Goal: Use online tool/utility: Utilize a website feature to perform a specific function

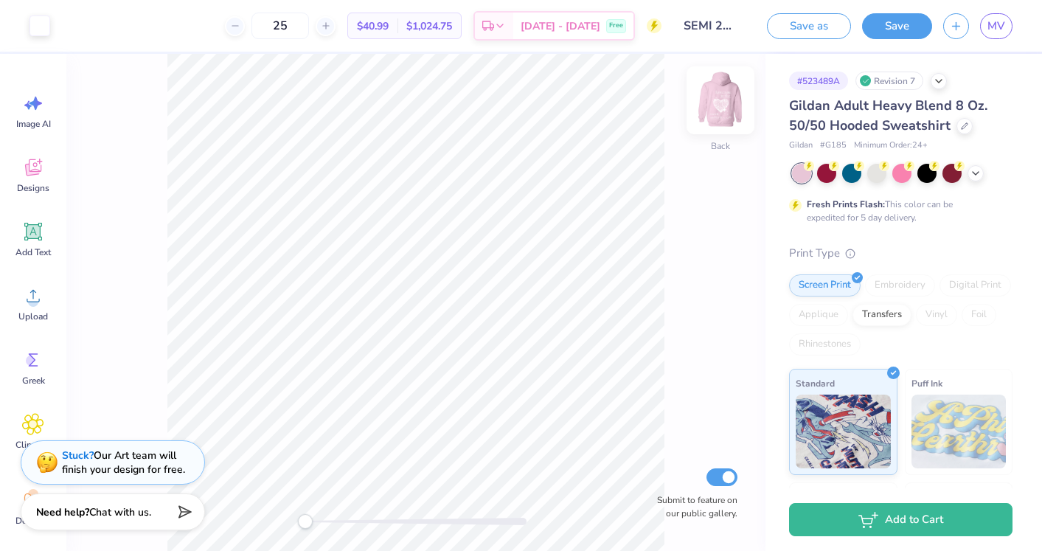
click at [712, 99] on img at bounding box center [720, 100] width 59 height 59
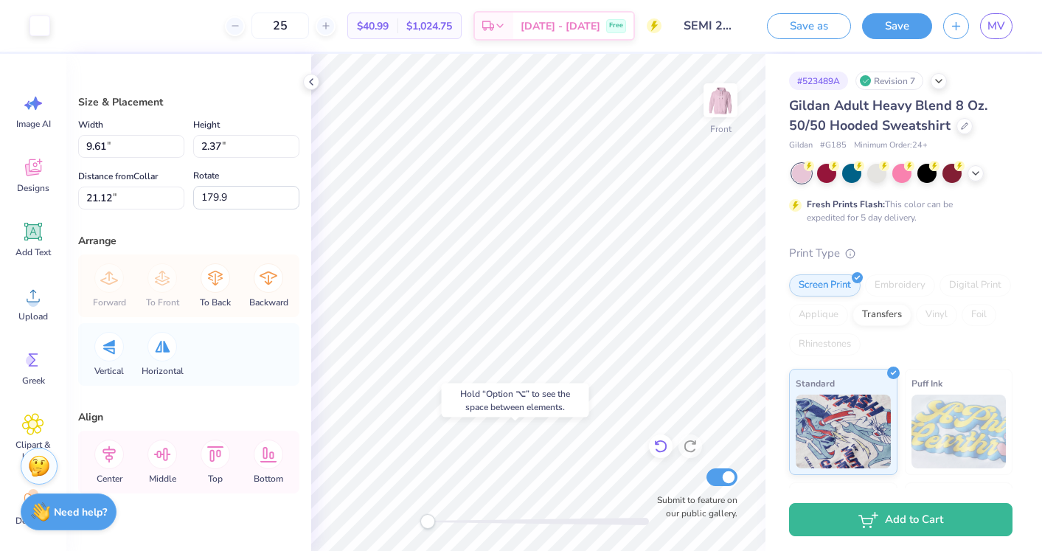
click at [660, 443] on icon at bounding box center [661, 446] width 15 height 15
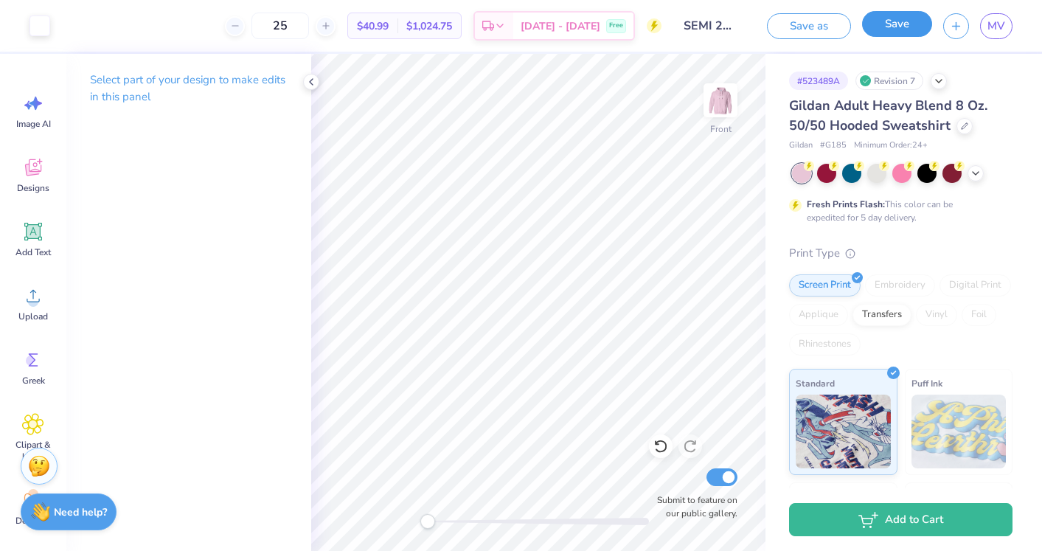
click at [725, 17] on button "Save" at bounding box center [897, 24] width 70 height 26
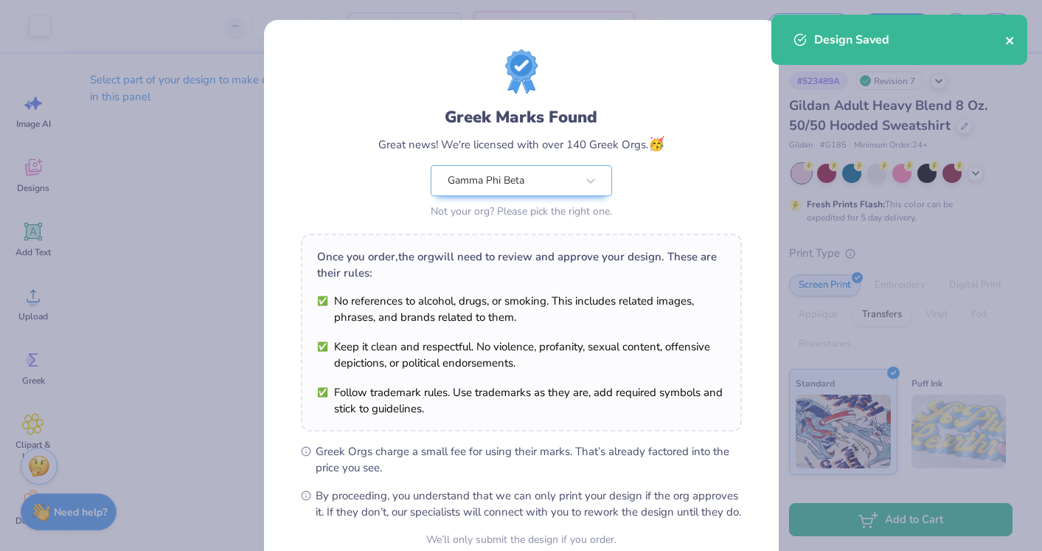
click at [725, 46] on button "close" at bounding box center [1010, 40] width 10 height 18
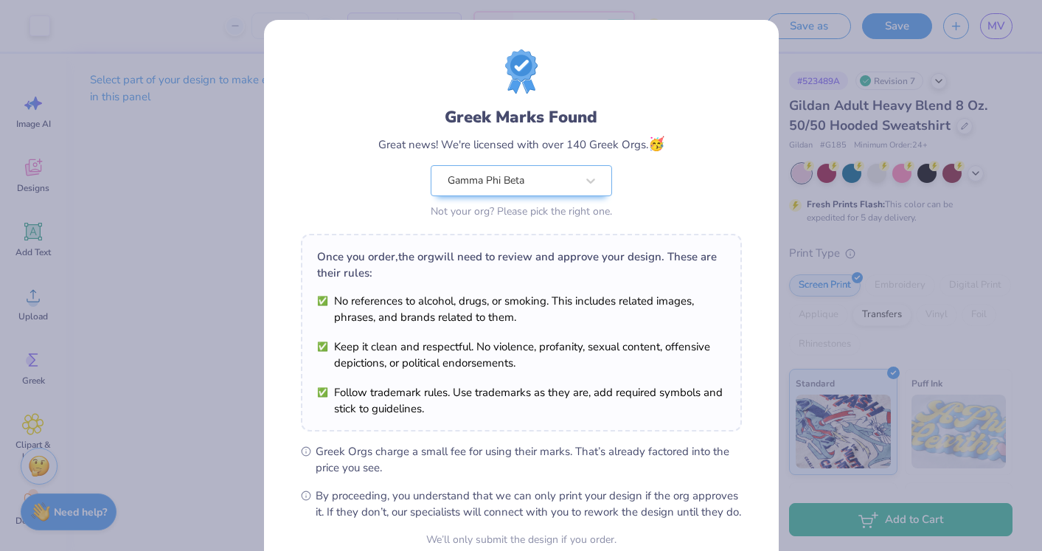
scroll to position [139, 0]
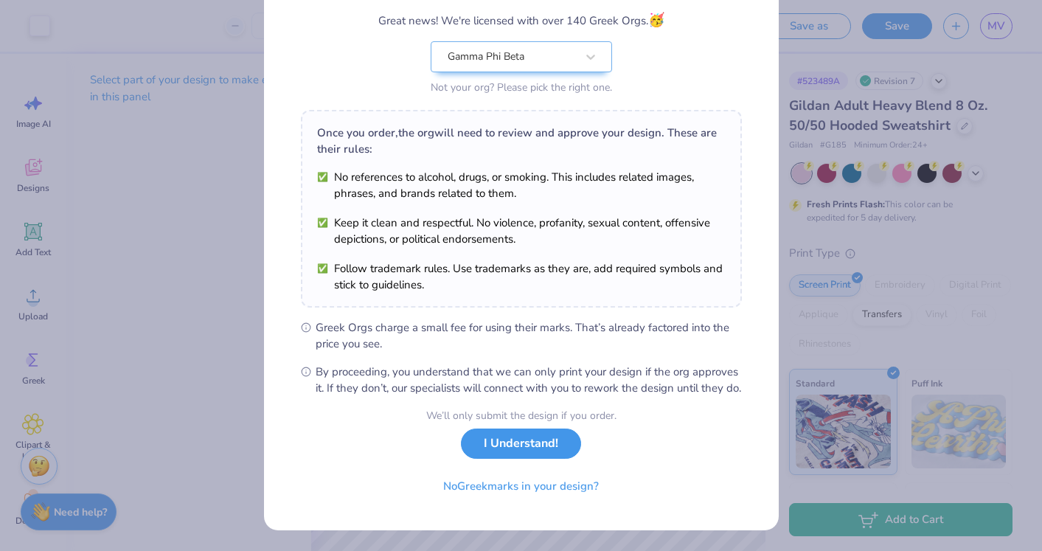
click at [522, 443] on button "I Understand!" at bounding box center [521, 444] width 120 height 30
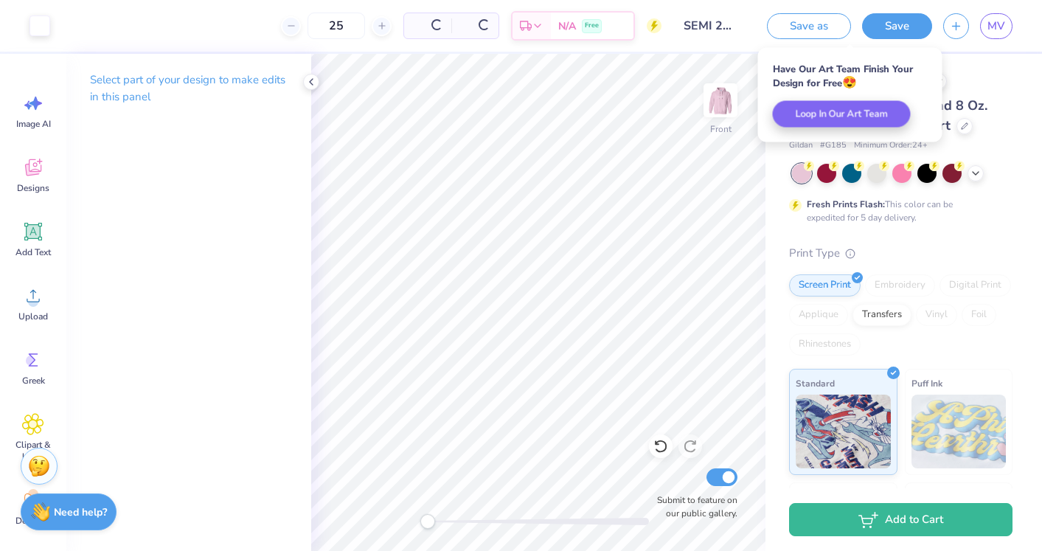
scroll to position [0, 0]
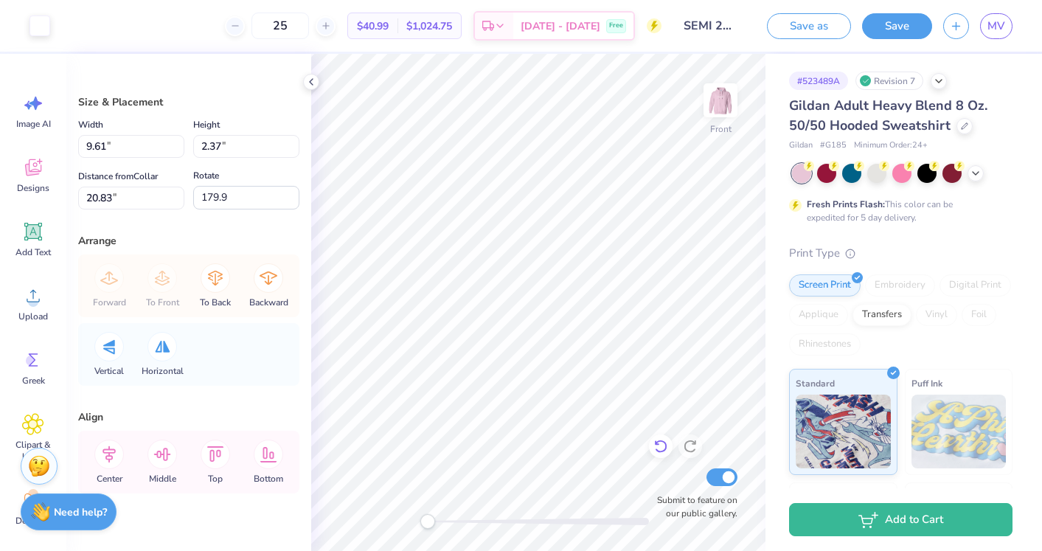
type input "8.96"
type input "2.21"
type input "20.99"
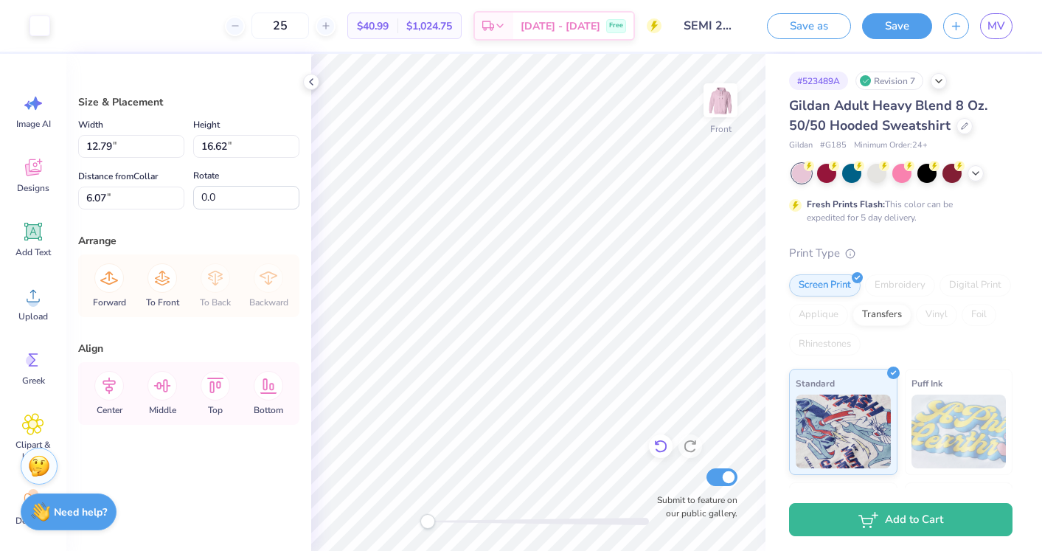
click at [665, 440] on icon at bounding box center [661, 446] width 15 height 15
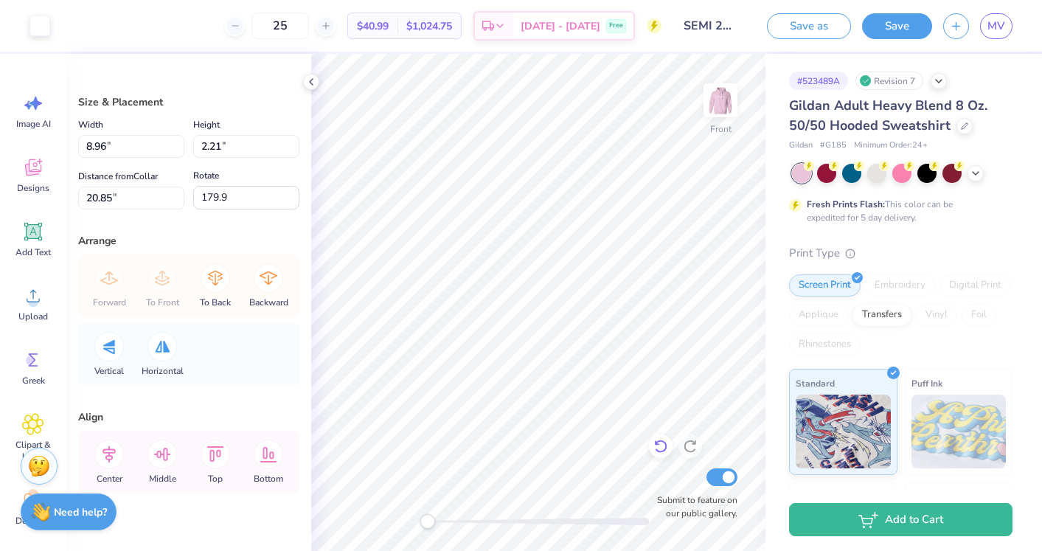
type input "12.79"
type input "16.62"
type input "6.07"
type input "0.0"
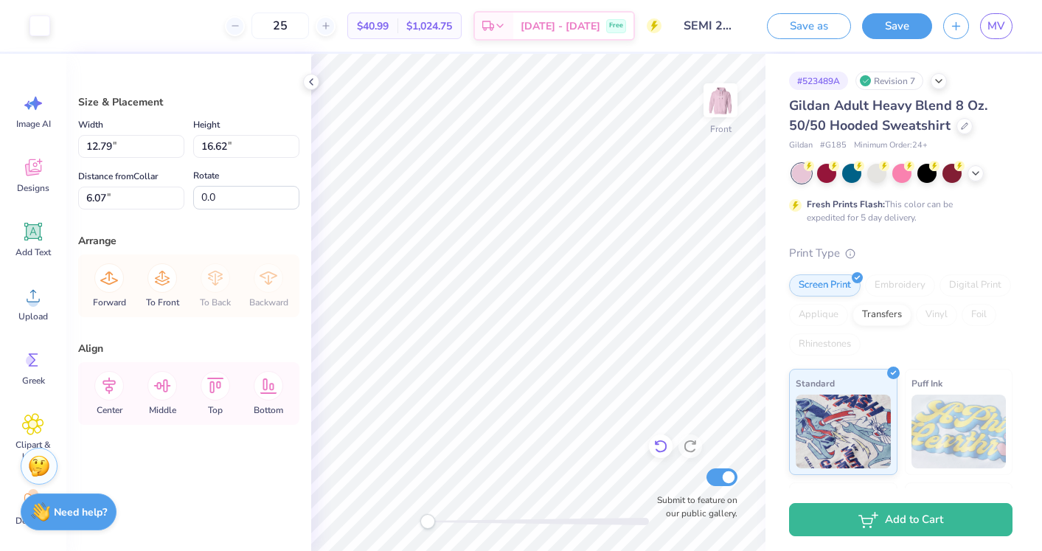
click at [657, 443] on icon at bounding box center [661, 446] width 15 height 15
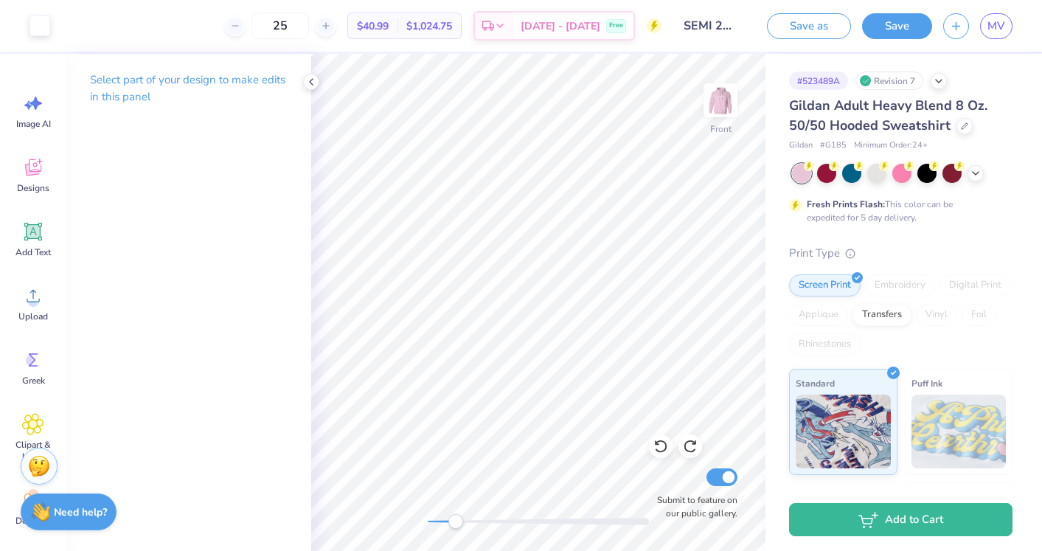
drag, startPoint x: 428, startPoint y: 522, endPoint x: 449, endPoint y: 519, distance: 21.5
click at [449, 519] on div "Accessibility label" at bounding box center [456, 521] width 15 height 15
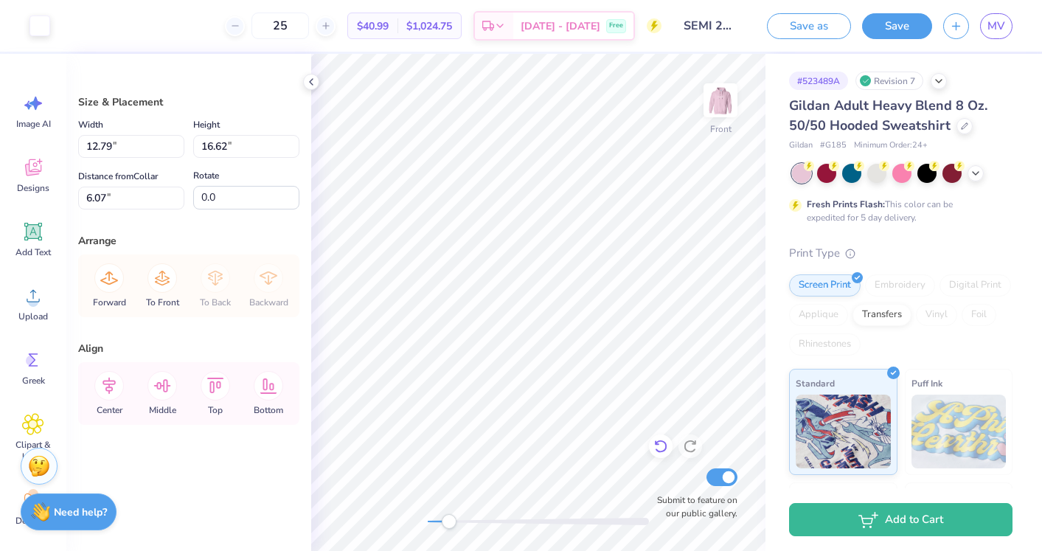
click at [661, 450] on icon at bounding box center [661, 446] width 15 height 15
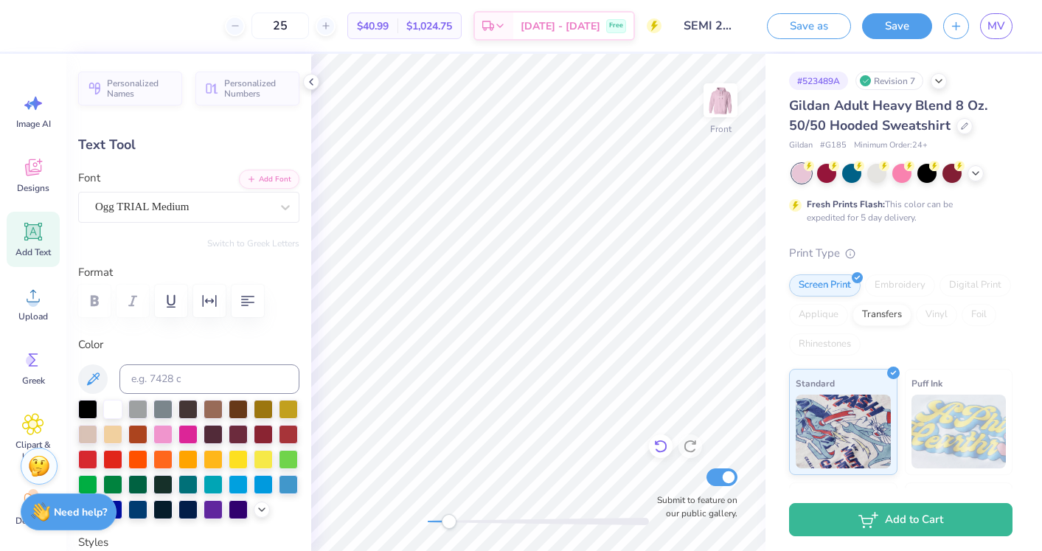
type input "5.19"
type input "1.02"
type input "19.64"
type input "6.95"
type input "1.39"
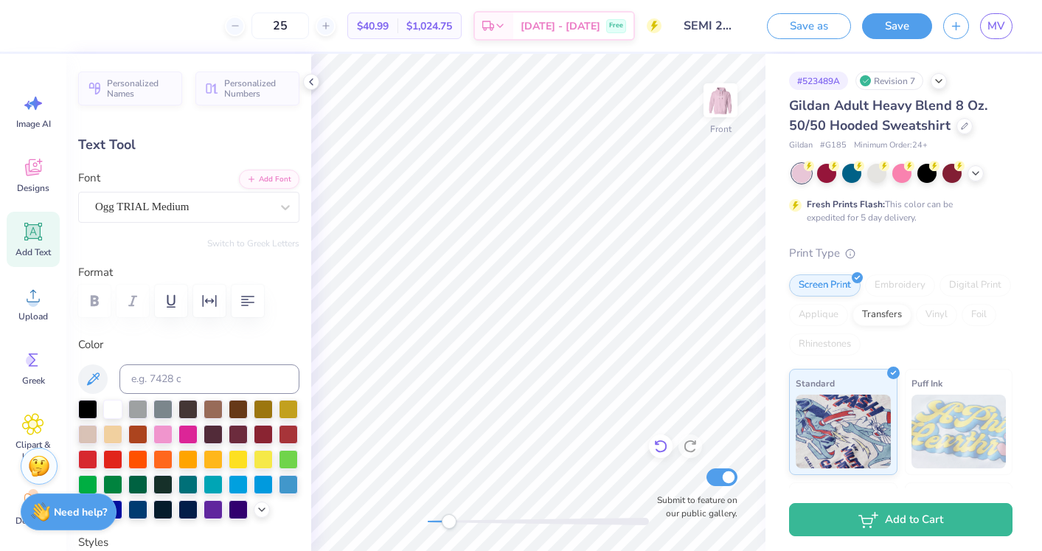
type input "21.29"
type input "7.55"
type input "1.51"
type input "21.17"
type input "5.19"
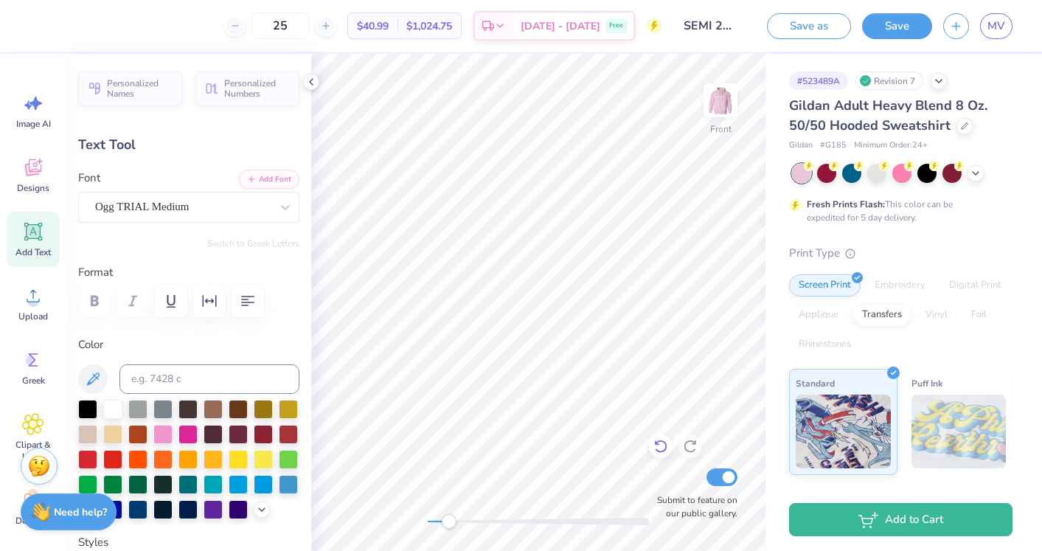
type input "1.02"
type input "19.64"
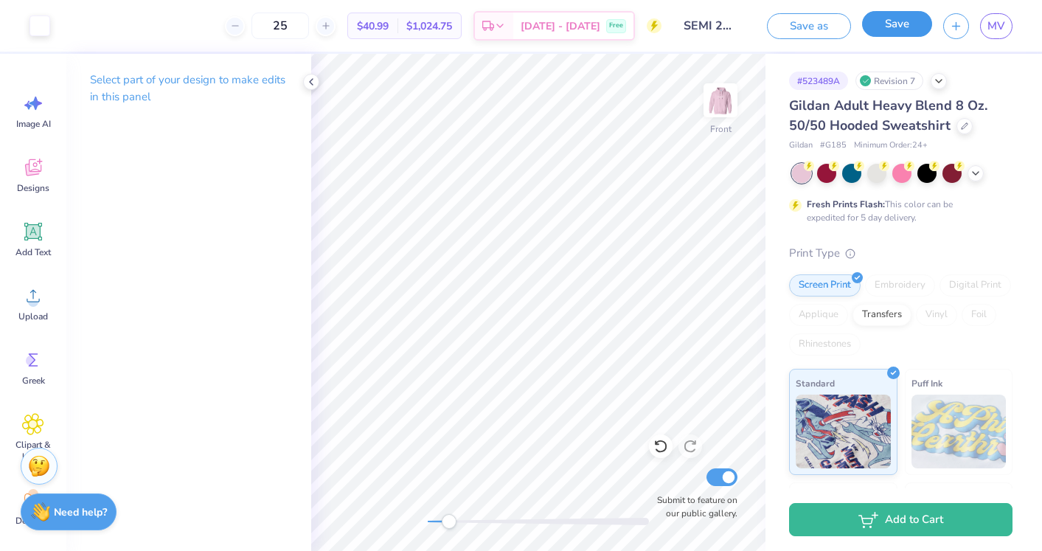
click at [725, 26] on button "Save" at bounding box center [897, 24] width 70 height 26
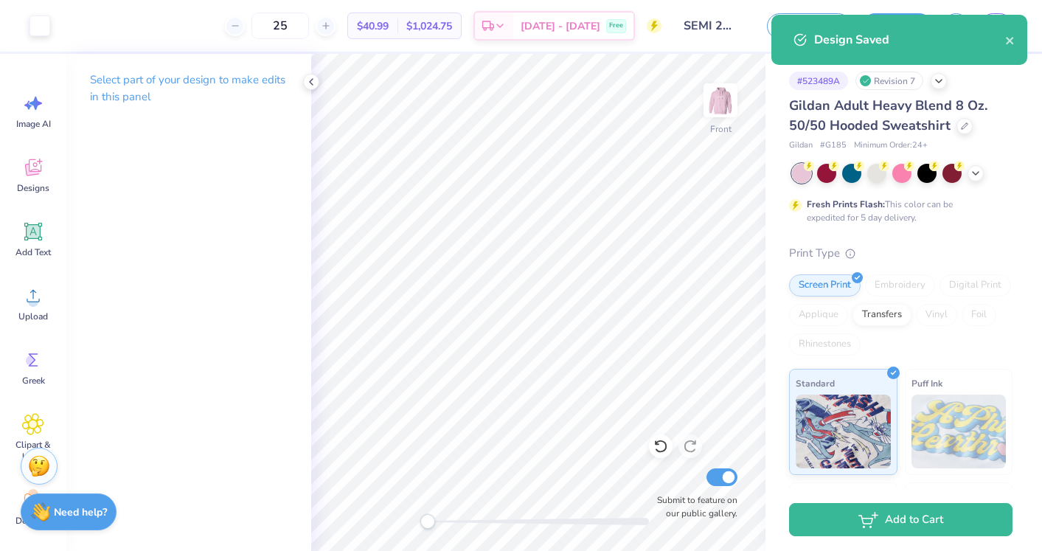
click at [384, 527] on div "Front Submit to feature on our public gallery." at bounding box center [538, 302] width 454 height 497
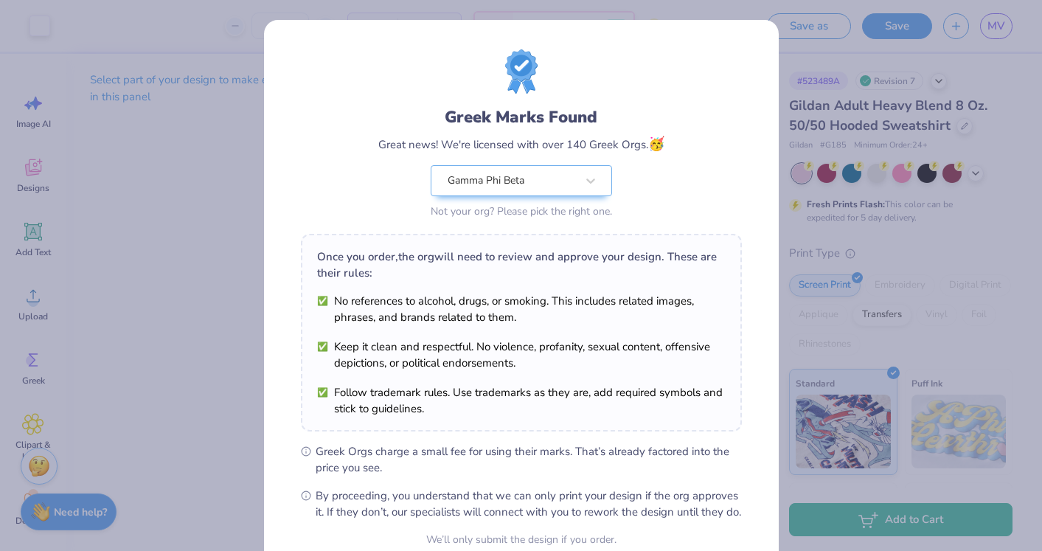
scroll to position [139, 0]
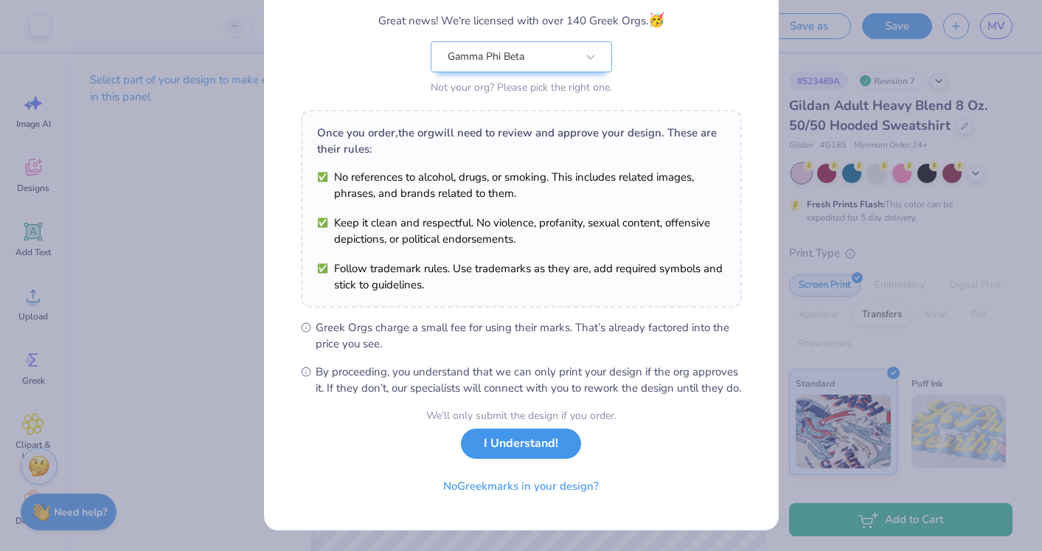
click at [503, 443] on button "I Understand!" at bounding box center [521, 444] width 120 height 30
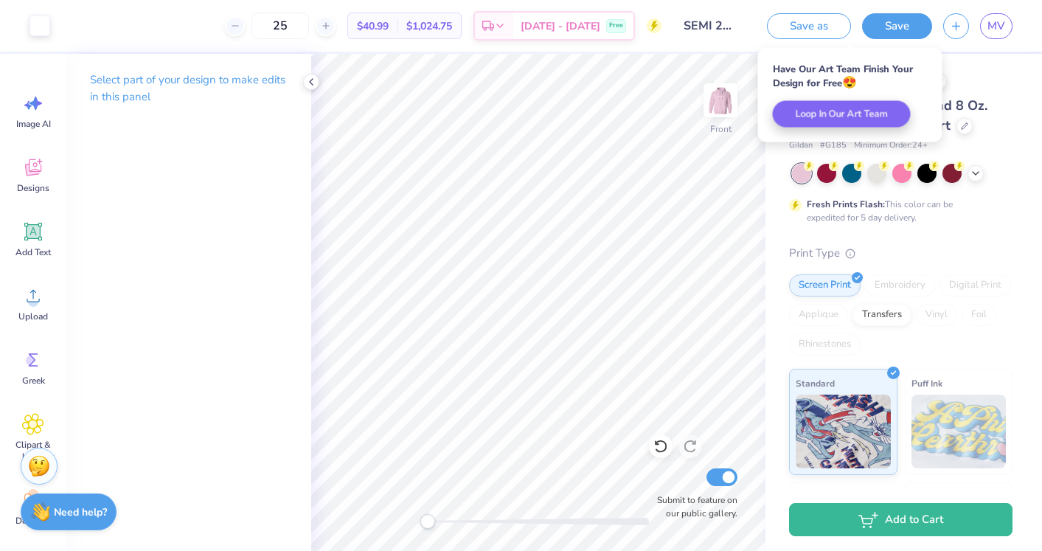
scroll to position [0, 0]
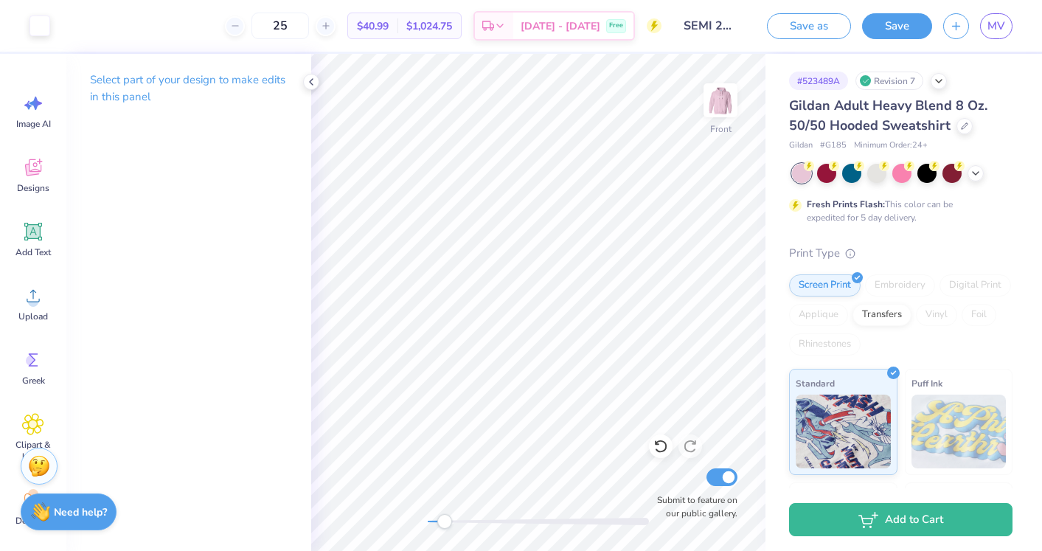
drag, startPoint x: 431, startPoint y: 523, endPoint x: 445, endPoint y: 527, distance: 14.5
click at [445, 527] on div "Accessibility label" at bounding box center [444, 521] width 15 height 15
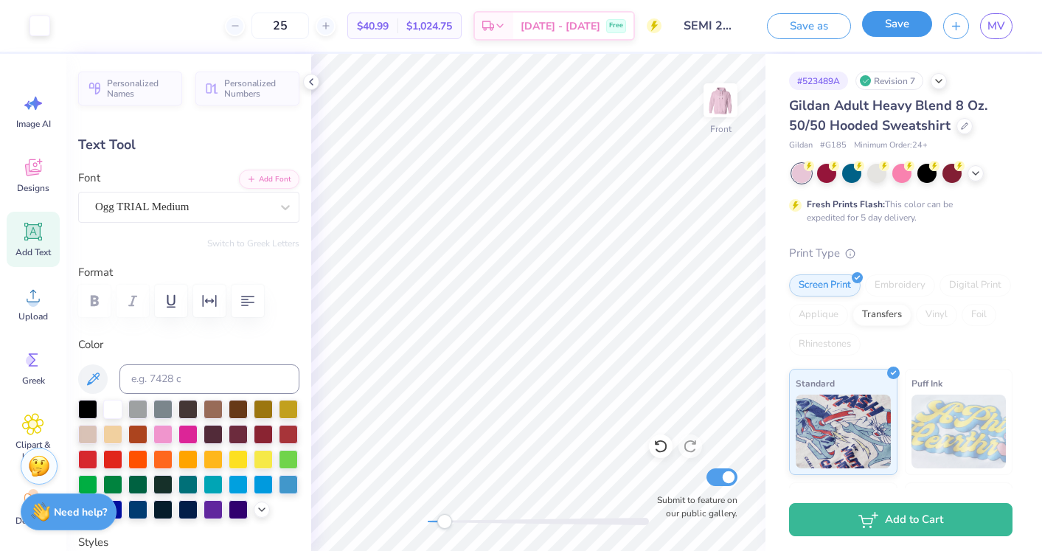
click at [725, 37] on div "Save" at bounding box center [897, 26] width 70 height 26
click at [725, 27] on button "Save" at bounding box center [897, 24] width 70 height 26
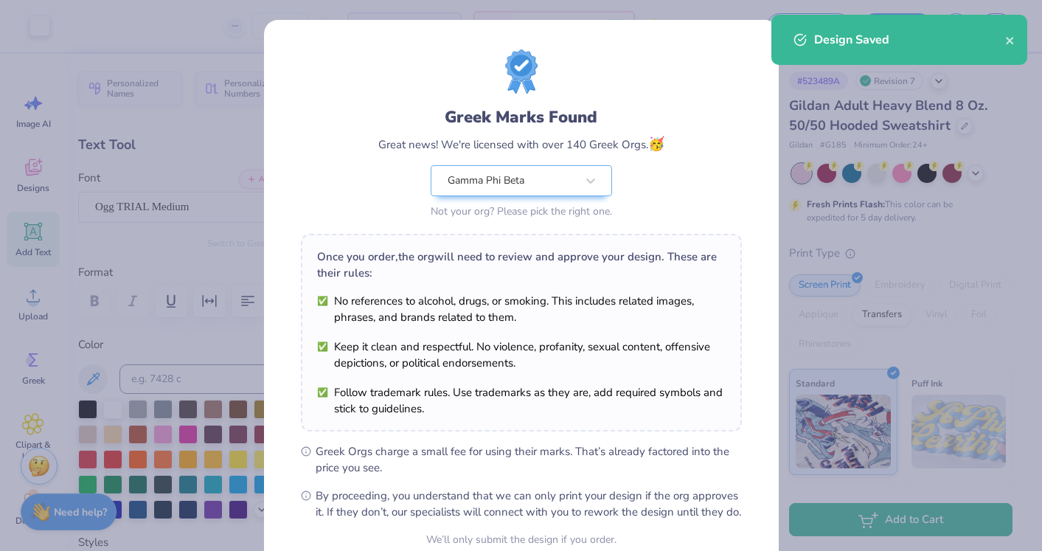
scroll to position [139, 0]
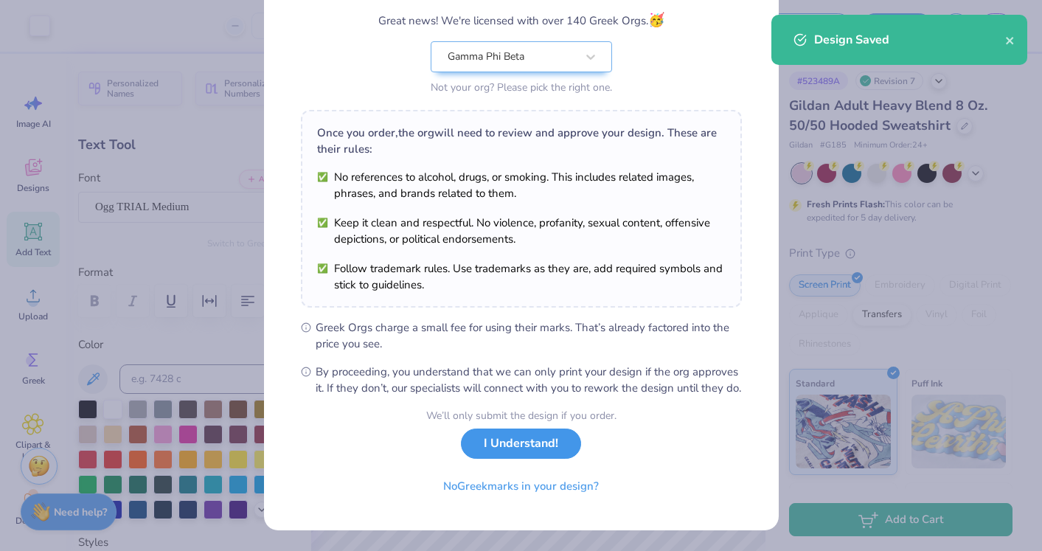
click at [496, 444] on button "I Understand!" at bounding box center [521, 444] width 120 height 30
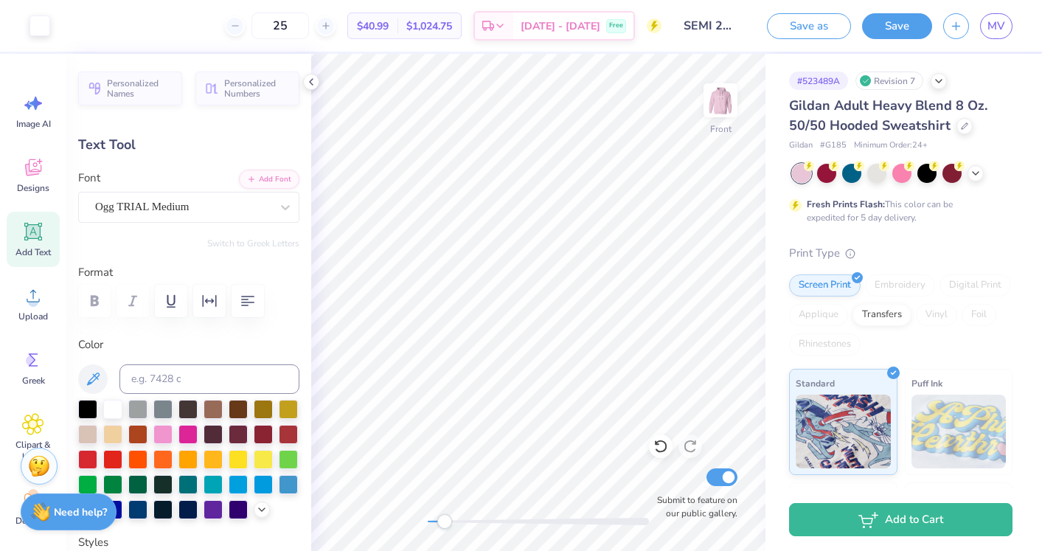
scroll to position [0, 0]
click at [314, 85] on icon at bounding box center [311, 82] width 12 height 12
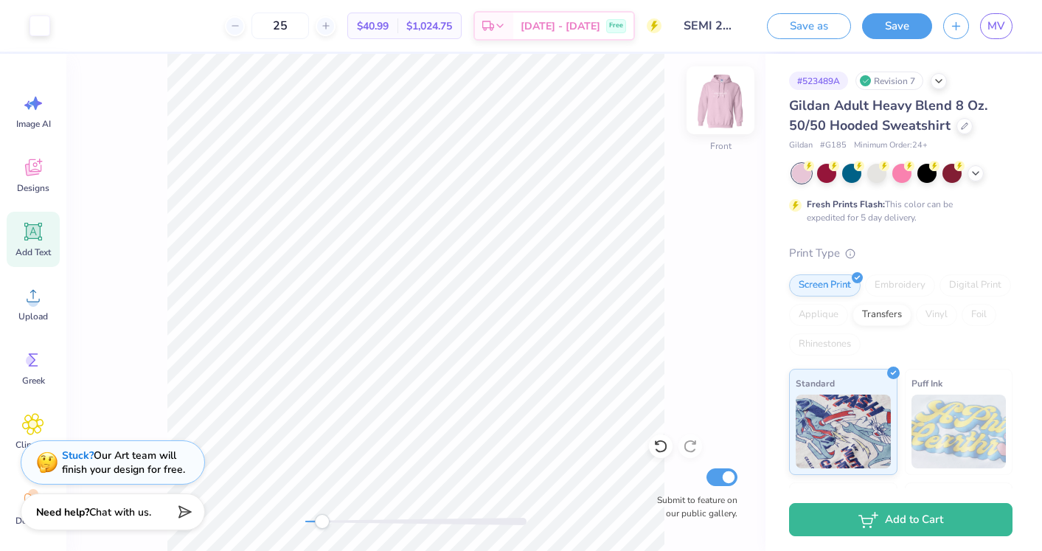
click at [725, 114] on img at bounding box center [720, 100] width 59 height 59
click at [288, 520] on div "Back Submit to feature on our public gallery." at bounding box center [415, 302] width 699 height 497
click at [720, 105] on img at bounding box center [720, 100] width 59 height 59
click at [720, 105] on img at bounding box center [721, 101] width 30 height 30
click at [309, 27] on input "25" at bounding box center [281, 26] width 58 height 27
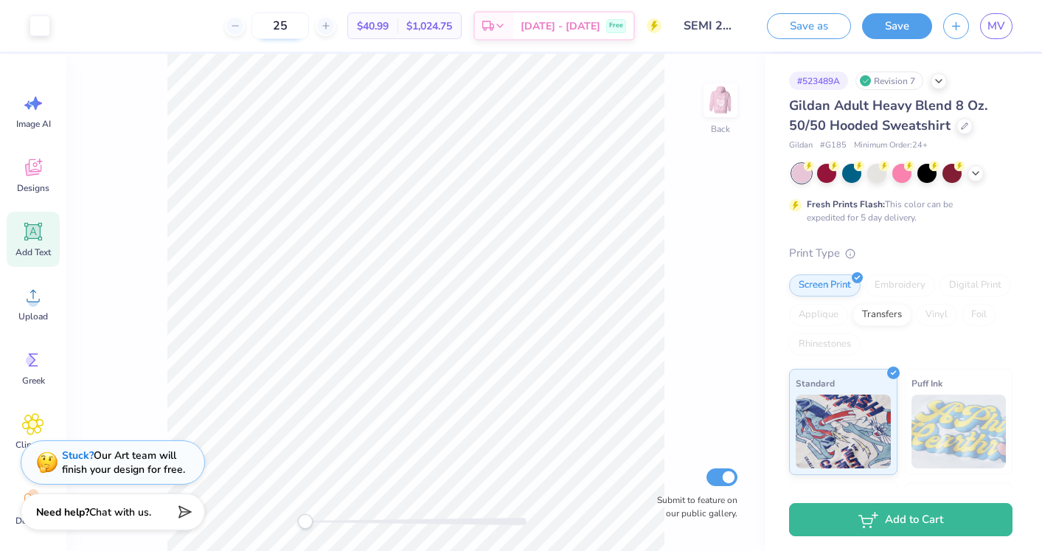
type input "2"
type input "3"
type input "5"
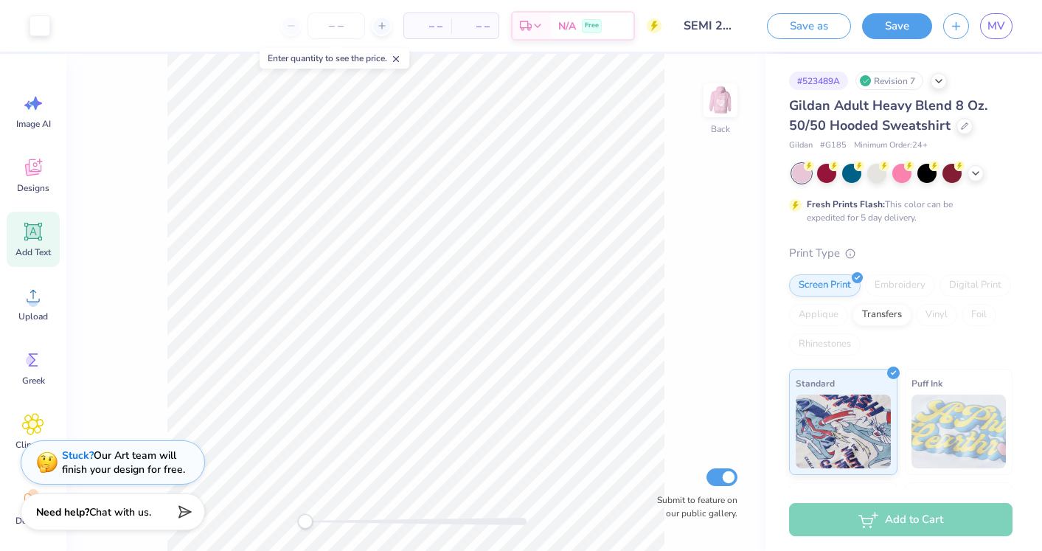
click at [668, 190] on div "Back Submit to feature on our public gallery." at bounding box center [415, 302] width 699 height 497
click at [714, 100] on img at bounding box center [720, 100] width 59 height 59
